Goal: Information Seeking & Learning: Learn about a topic

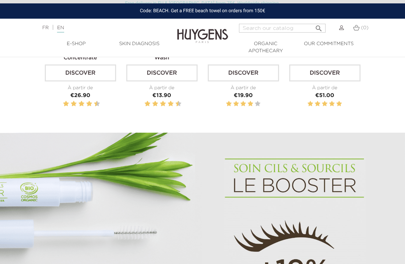
scroll to position [317, 0]
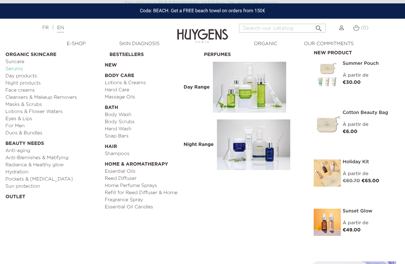
click at [18, 67] on link "Serums" at bounding box center [52, 69] width 94 height 7
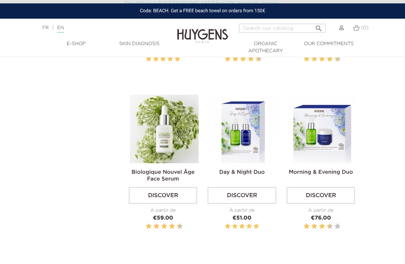
scroll to position [492, 0]
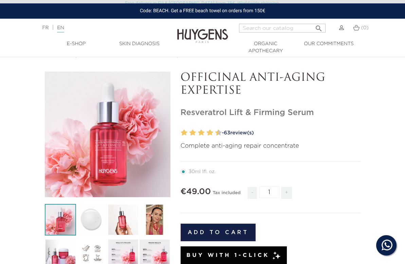
scroll to position [18, 0]
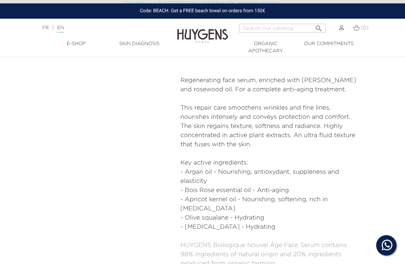
scroll to position [224, 0]
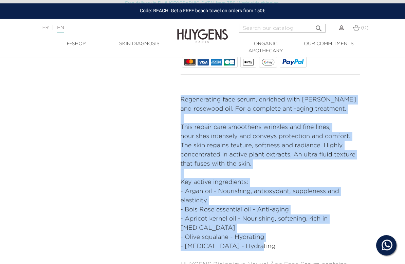
drag, startPoint x: 181, startPoint y: 99, endPoint x: 264, endPoint y: 239, distance: 162.3
click at [264, 239] on div "Regenerating face serum, enriched with precious argan and rosewood oil. For a c…" at bounding box center [271, 200] width 180 height 211
copy div "Regenerating face serum, enriched with precious argan and rosewood oil. For a c…"
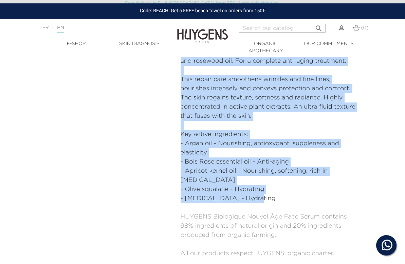
scroll to position [269, 0]
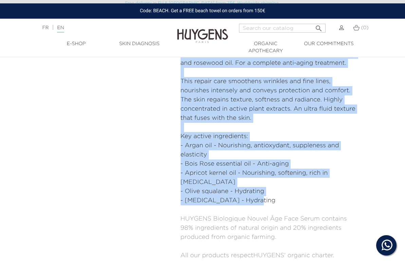
click at [193, 141] on p "- Argan oil - Nourishing, antioxydant, suppleness and elasticity" at bounding box center [271, 150] width 180 height 18
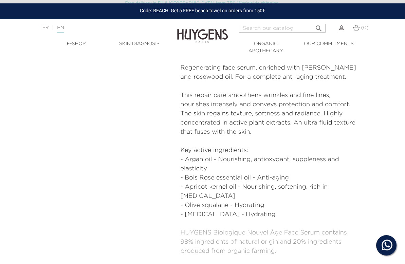
scroll to position [257, 0]
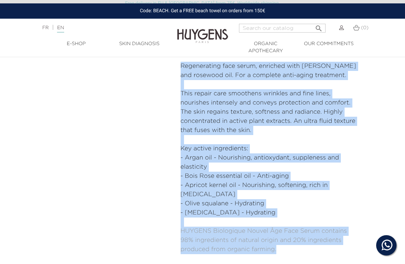
drag, startPoint x: 181, startPoint y: 64, endPoint x: 299, endPoint y: 244, distance: 215.1
click at [299, 244] on div "Regenerating face serum, enriched with precious argan and rosewood oil. For a c…" at bounding box center [271, 167] width 180 height 211
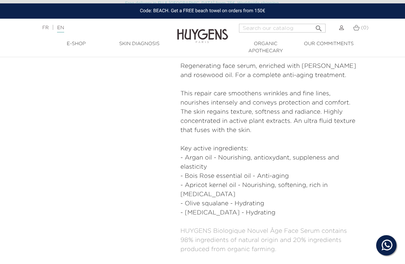
click at [194, 133] on p "This repair care smoothens wrinkles and fine lines, nourishes intensely and con…" at bounding box center [271, 112] width 180 height 46
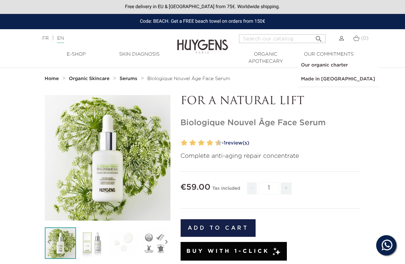
scroll to position [0, 0]
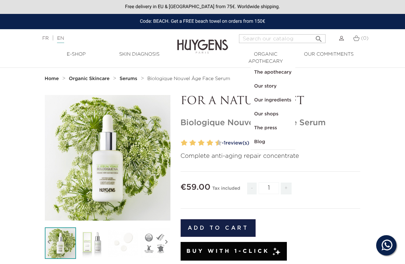
click at [102, 79] on strong "Organic Skincare" at bounding box center [89, 78] width 41 height 5
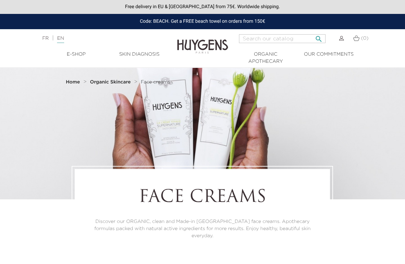
click at [269, 37] on input "Search" at bounding box center [282, 38] width 87 height 9
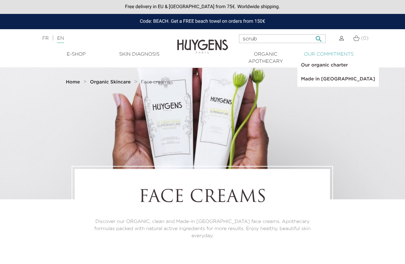
type input "scrub"
click at [317, 36] on button " Search" at bounding box center [319, 36] width 12 height 9
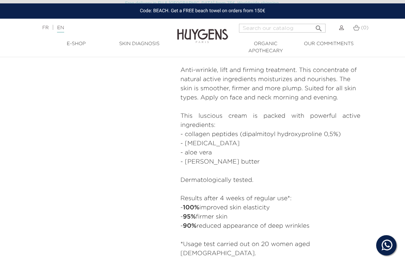
scroll to position [267, 0]
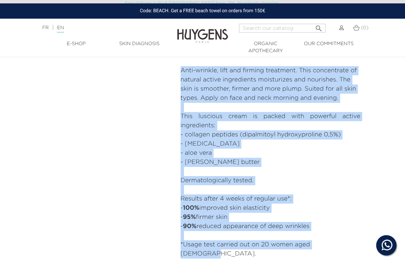
drag, startPoint x: 179, startPoint y: 67, endPoint x: 355, endPoint y: 248, distance: 252.5
click at [355, 248] on div "NEW LOOK, SAME FORMULA Lifting & Firming Collagen Cream" at bounding box center [271, 49] width 190 height 457
copy div "Anti-wrinkle, lift and firming treatment. This concentrate of natural active in…"
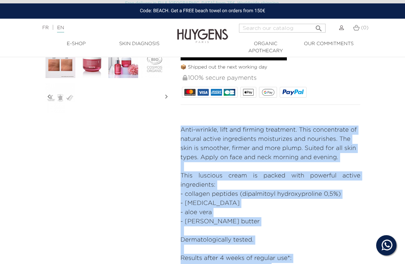
scroll to position [203, 0]
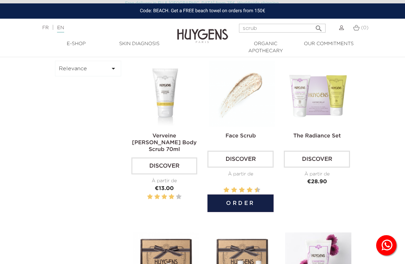
scroll to position [37, 0]
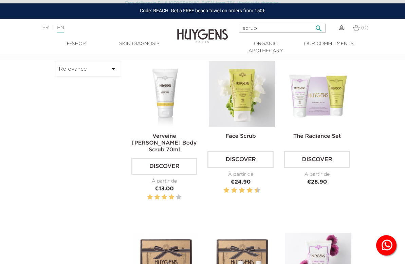
drag, startPoint x: 275, startPoint y: 31, endPoint x: 218, endPoint y: 22, distance: 56.8
click at [218, 22] on header "Free delivery in EU & [GEOGRAPHIC_DATA] from 75€. Worldwide shipping. Code: BEA…" at bounding box center [202, 28] width 405 height 57
type input "perfecting"
click at [317, 26] on button " Search" at bounding box center [319, 26] width 12 height 9
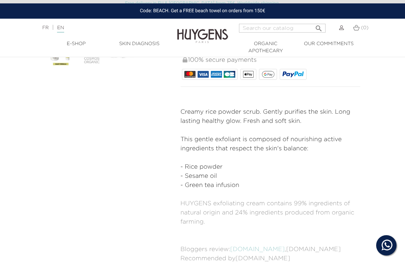
scroll to position [221, 0]
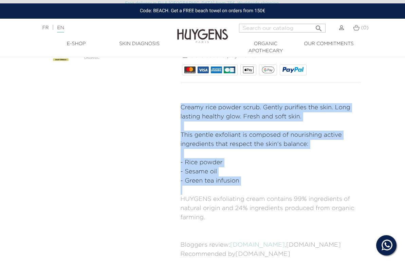
drag, startPoint x: 181, startPoint y: 108, endPoint x: 263, endPoint y: 189, distance: 115.1
click at [263, 189] on div "Creamy rice powder scrub. Gently purifies the skin. Long lasting healthy glow. …" at bounding box center [271, 181] width 180 height 156
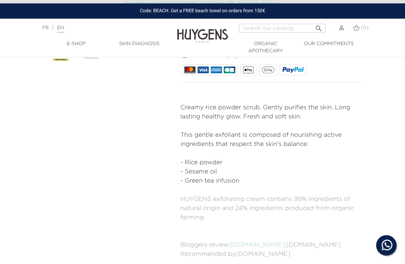
click at [234, 173] on p "- Sesame oil" at bounding box center [271, 171] width 180 height 9
drag, startPoint x: 182, startPoint y: 106, endPoint x: 241, endPoint y: 182, distance: 95.9
click at [241, 182] on div "Creamy rice powder scrub. Gently purifies the skin. Long lasting healthy glow. …" at bounding box center [271, 181] width 180 height 156
copy div "Creamy rice powder scrub. Gently purifies the skin. Long lasting healthy glow. …"
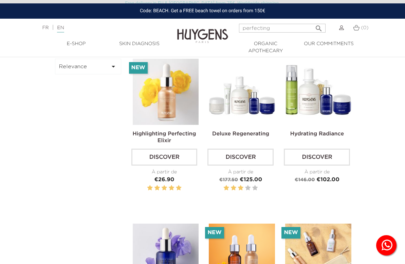
scroll to position [42, 0]
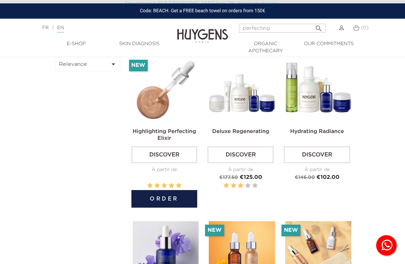
click at [174, 96] on img at bounding box center [166, 89] width 66 height 66
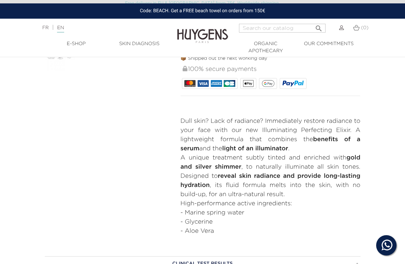
scroll to position [217, 0]
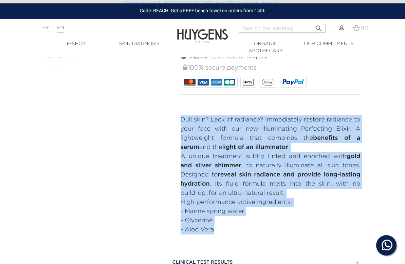
drag, startPoint x: 182, startPoint y: 119, endPoint x: 226, endPoint y: 231, distance: 120.4
click at [226, 231] on div "Dull skin? Lack of radiance? Immediately restore radiance to your face with our…" at bounding box center [271, 175] width 180 height 119
copy div "Dull skin? Lack of radiance? Immediately restore radiance to your face with our…"
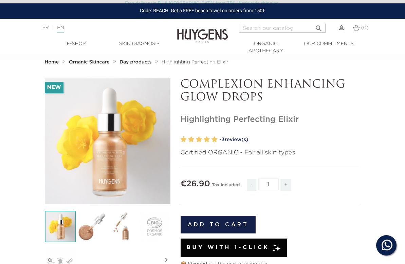
scroll to position [0, 0]
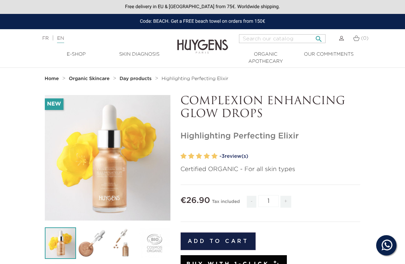
click at [250, 40] on input "Search" at bounding box center [282, 38] width 87 height 9
type input "detox"
click at [317, 36] on button " Search" at bounding box center [319, 36] width 12 height 9
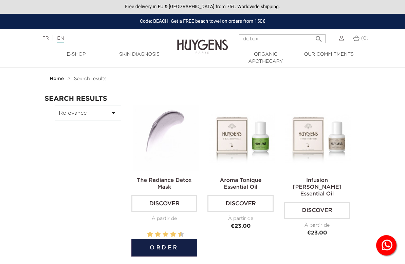
click at [172, 127] on img at bounding box center [166, 138] width 66 height 66
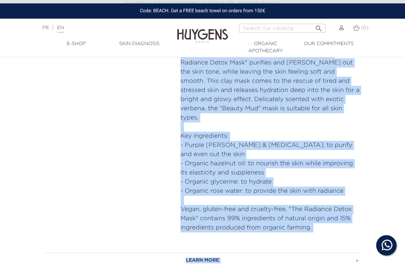
scroll to position [378, 0]
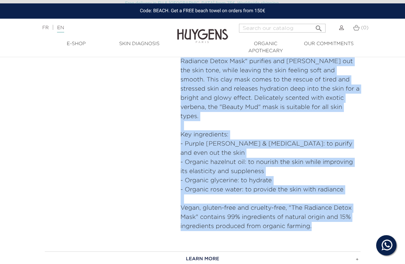
drag, startPoint x: 180, startPoint y: 86, endPoint x: 317, endPoint y: 208, distance: 183.8
click at [317, 208] on div "This cream-mask formulated with purple clay is the result of a very special col…" at bounding box center [271, 116] width 180 height 229
copy div "This cream-mask formulated with purple clay is the result of a very special col…"
